Goal: Task Accomplishment & Management: Manage account settings

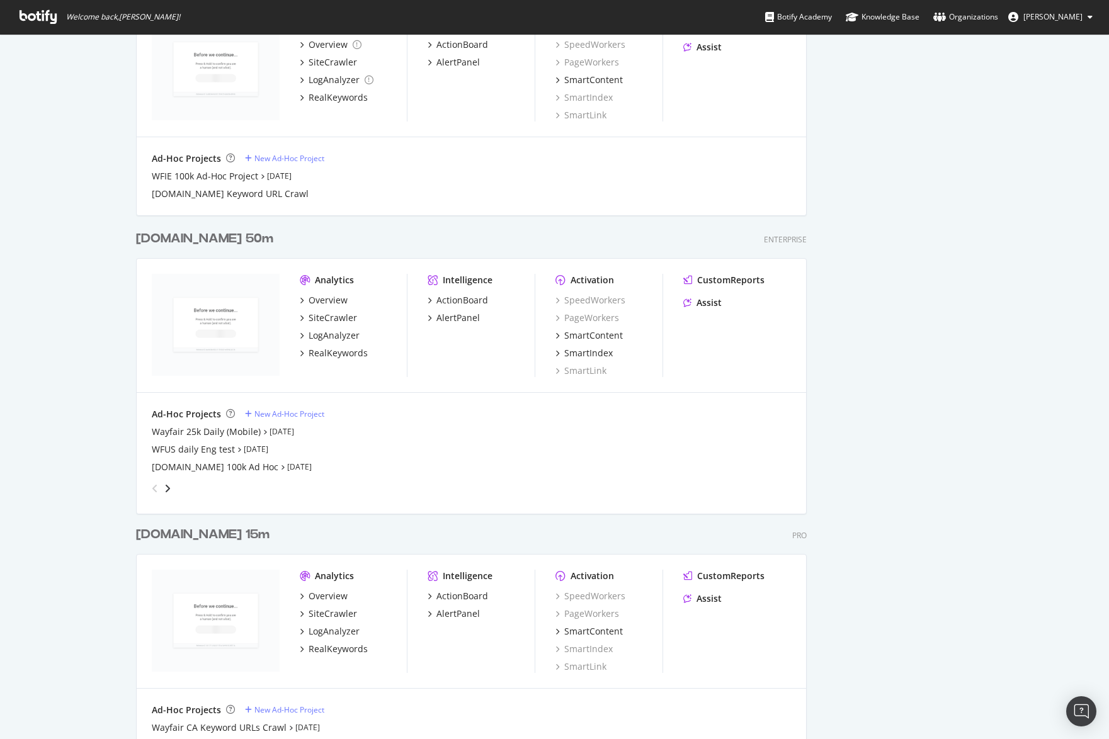
scroll to position [1605, 0]
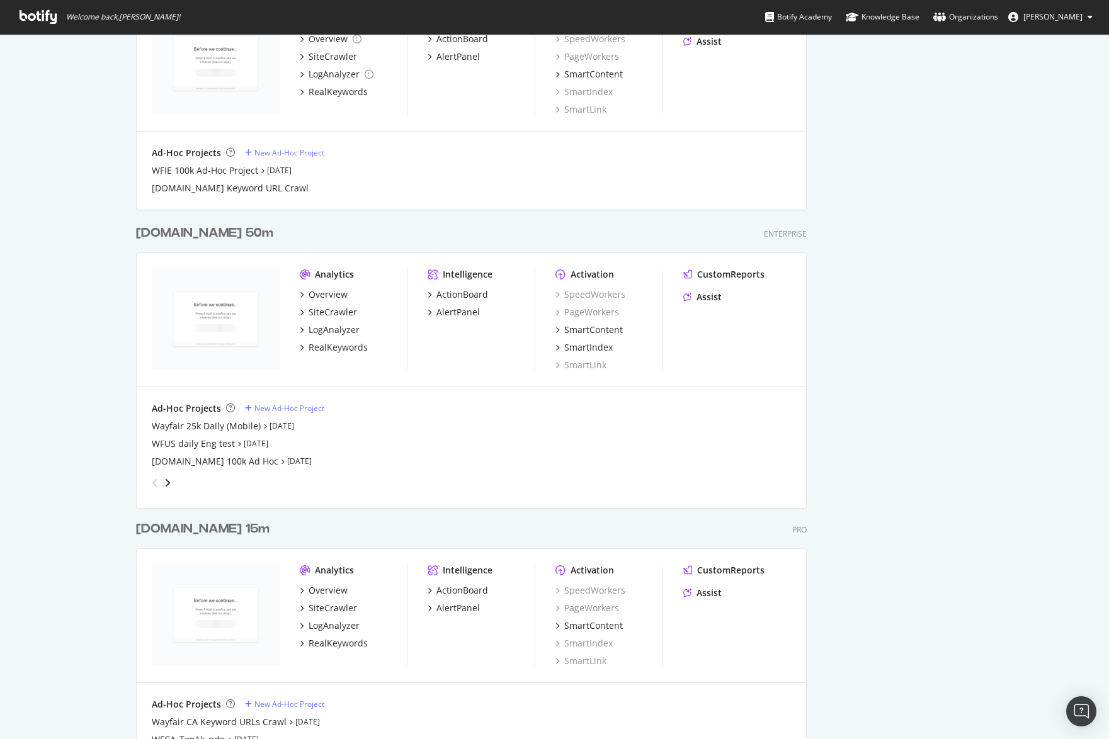
click at [152, 235] on div "[DOMAIN_NAME] 50m" at bounding box center [204, 233] width 137 height 18
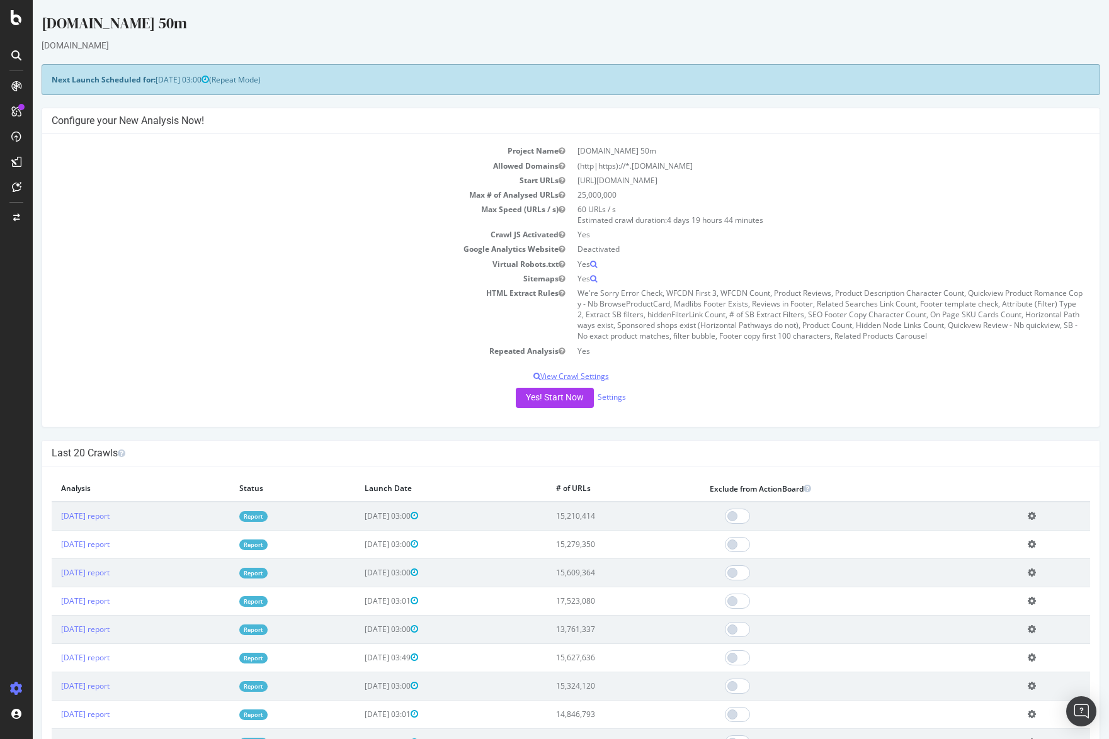
click at [581, 373] on p "View Crawl Settings" at bounding box center [571, 376] width 1038 height 11
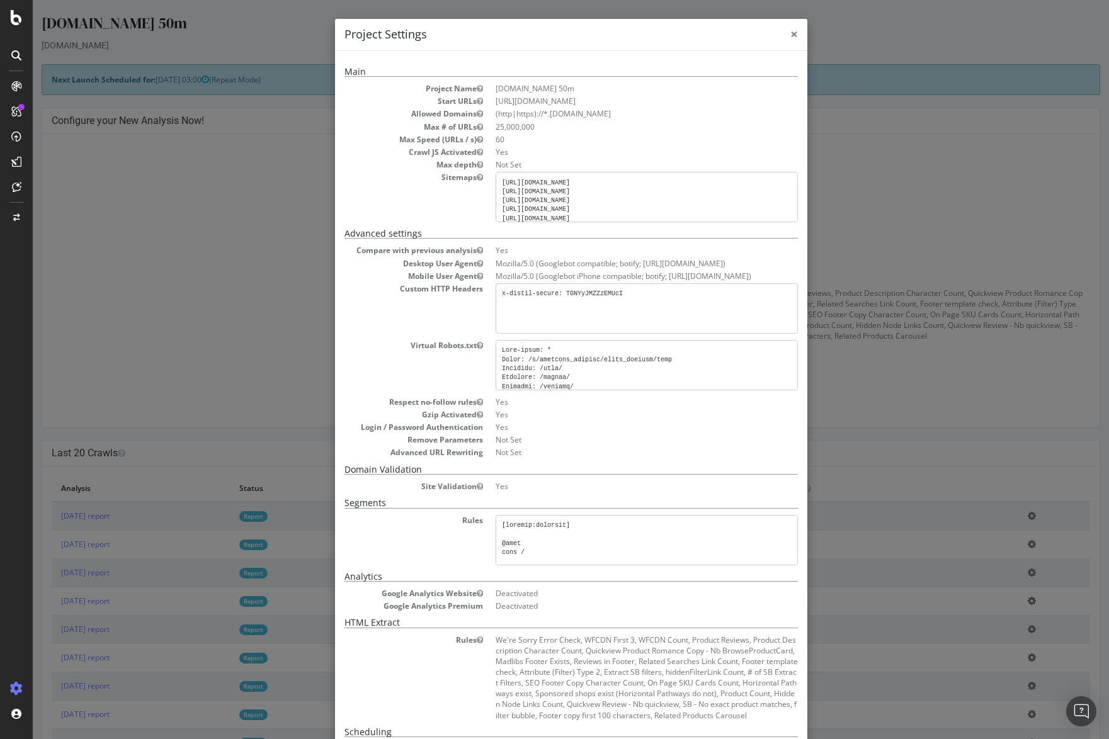
click at [794, 32] on span "×" at bounding box center [794, 34] width 8 height 18
